Goal: Find specific page/section: Find specific page/section

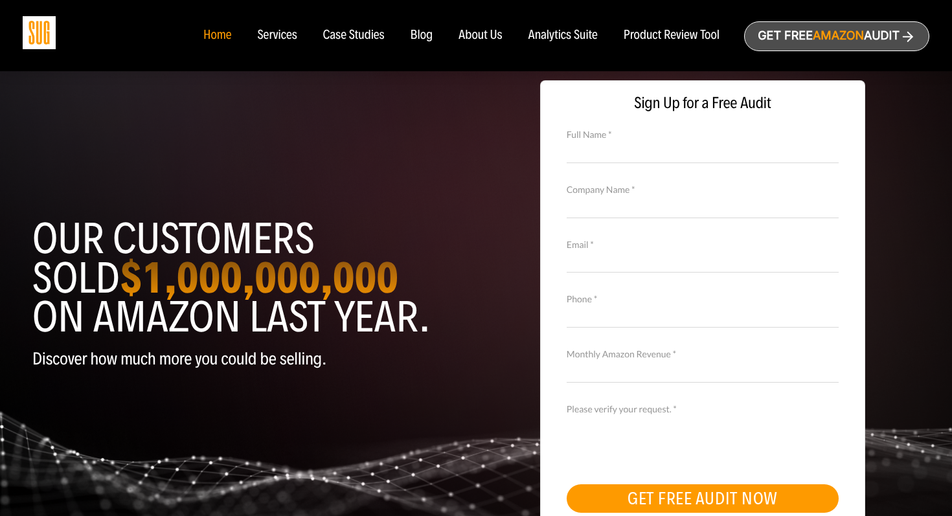
click at [279, 38] on div "Services" at bounding box center [276, 35] width 39 height 14
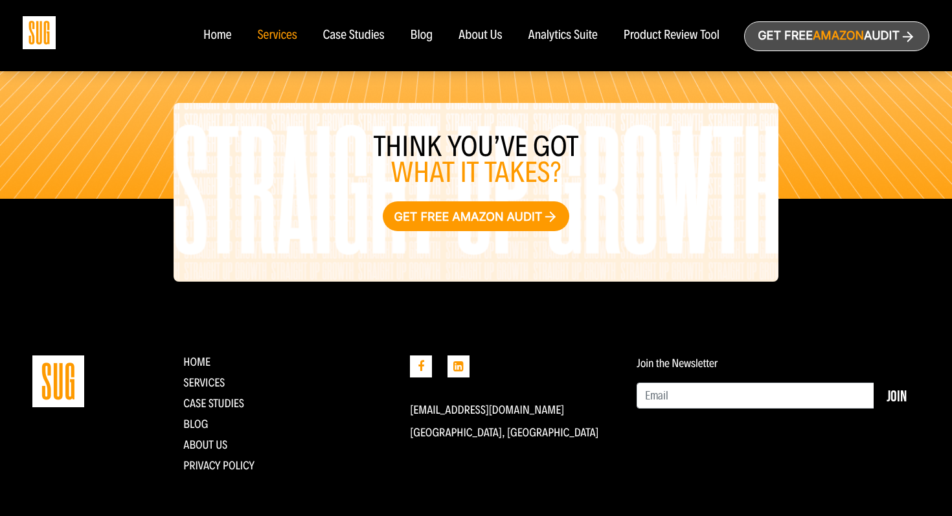
scroll to position [1569, 0]
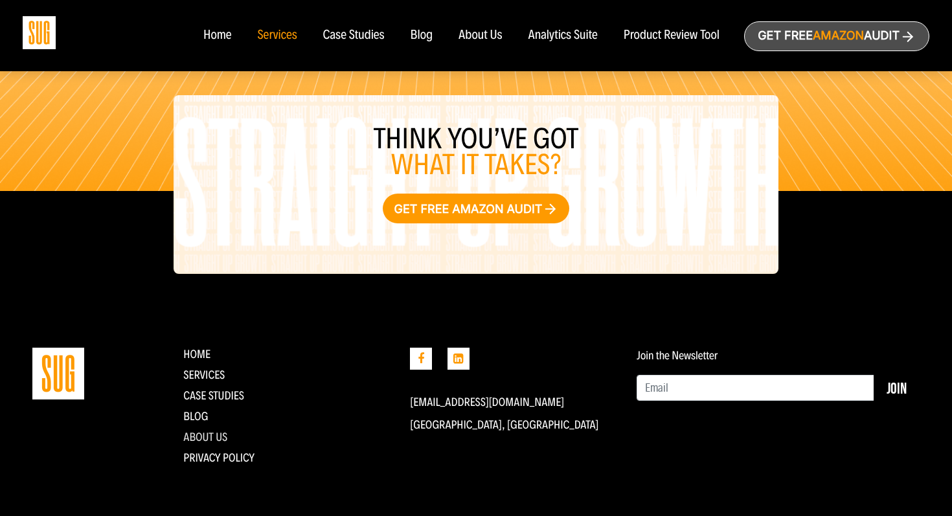
click at [219, 435] on link "About Us" at bounding box center [205, 437] width 44 height 14
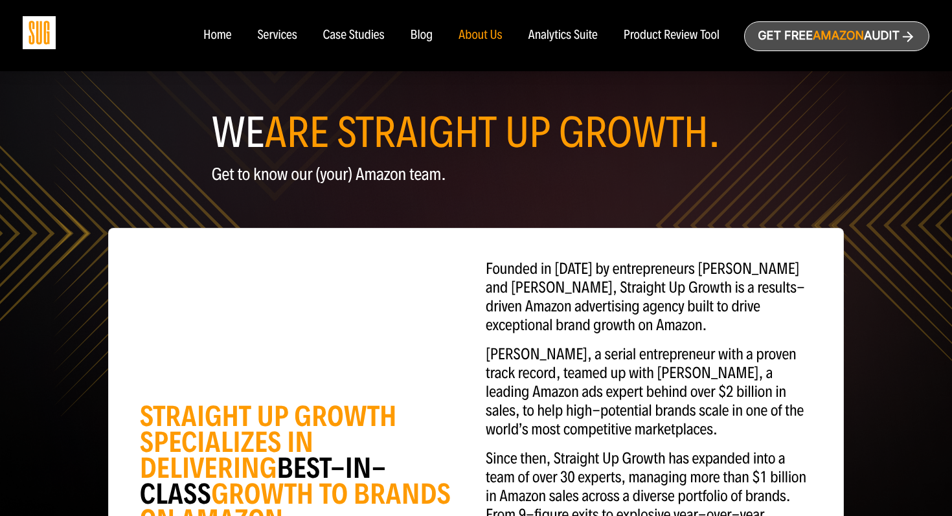
scroll to position [16, 0]
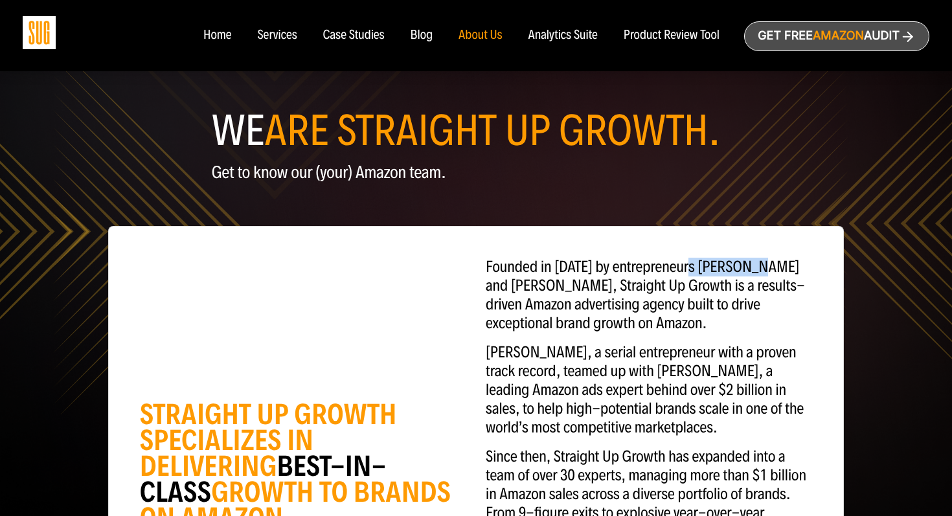
drag, startPoint x: 759, startPoint y: 264, endPoint x: 690, endPoint y: 264, distance: 68.6
click at [690, 264] on p "Founded in [DATE] by entrepreneurs [PERSON_NAME] and [PERSON_NAME], Straight Up…" at bounding box center [649, 295] width 326 height 75
copy p "[PERSON_NAME]"
